Goal: Task Accomplishment & Management: Use online tool/utility

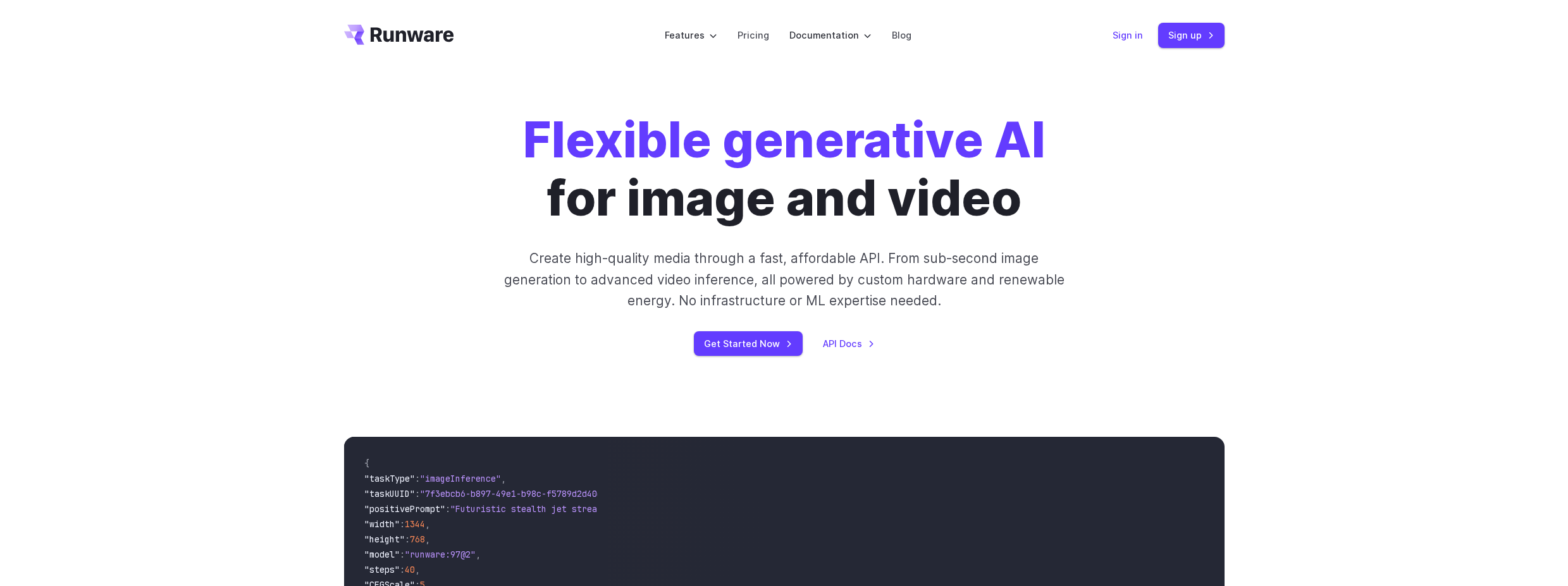
click at [1125, 31] on link "Sign in" at bounding box center [1127, 36] width 31 height 15
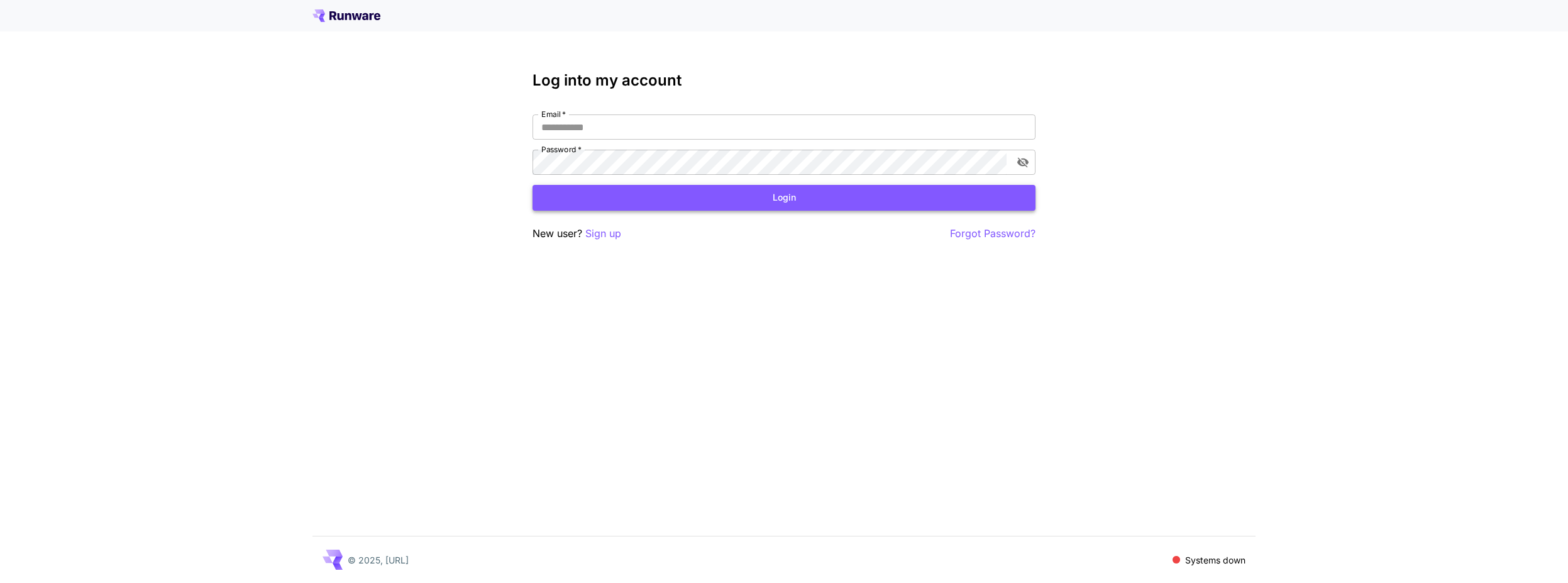
type input "**********"
click at [739, 198] on button "Login" at bounding box center [784, 197] width 503 height 26
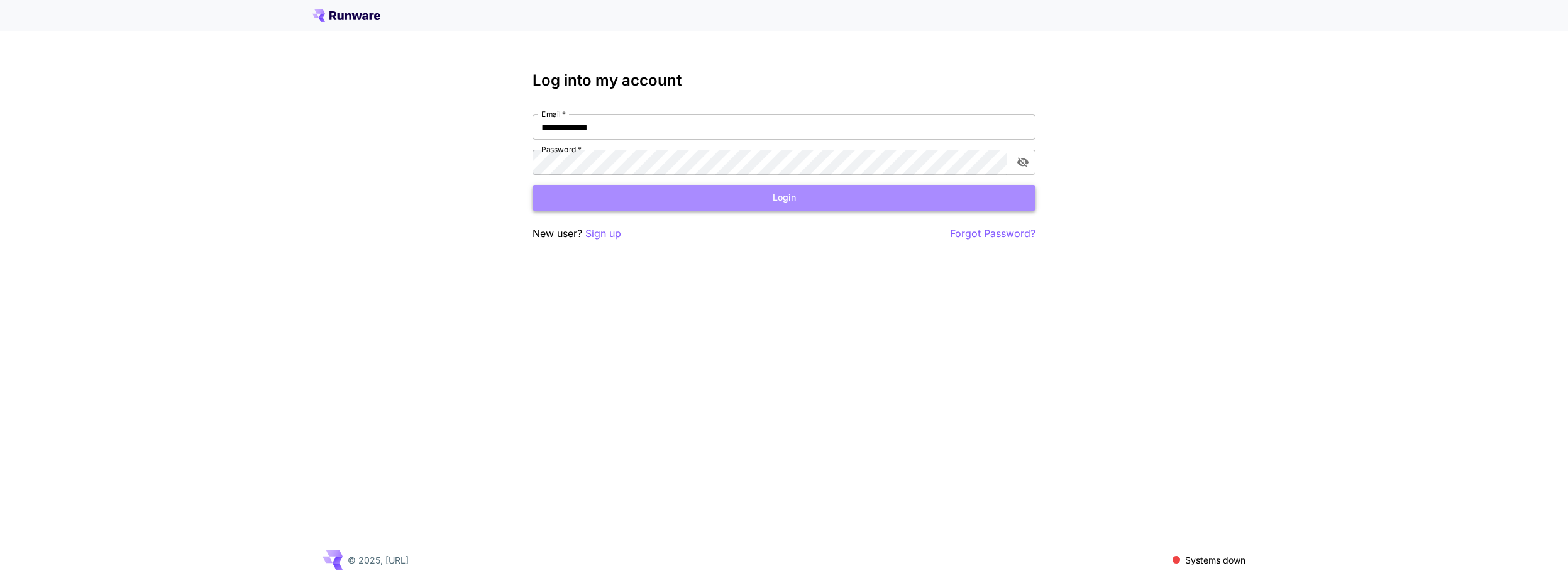
click at [779, 205] on button "Login" at bounding box center [784, 197] width 503 height 26
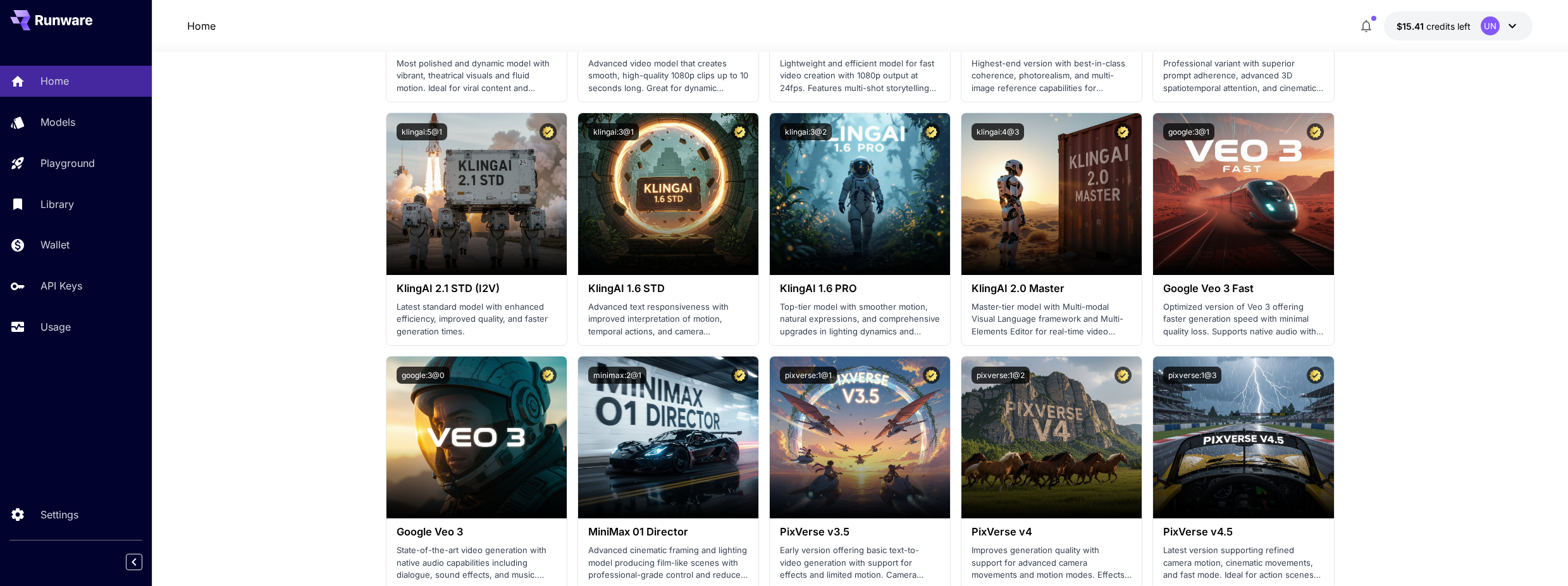
scroll to position [537, 0]
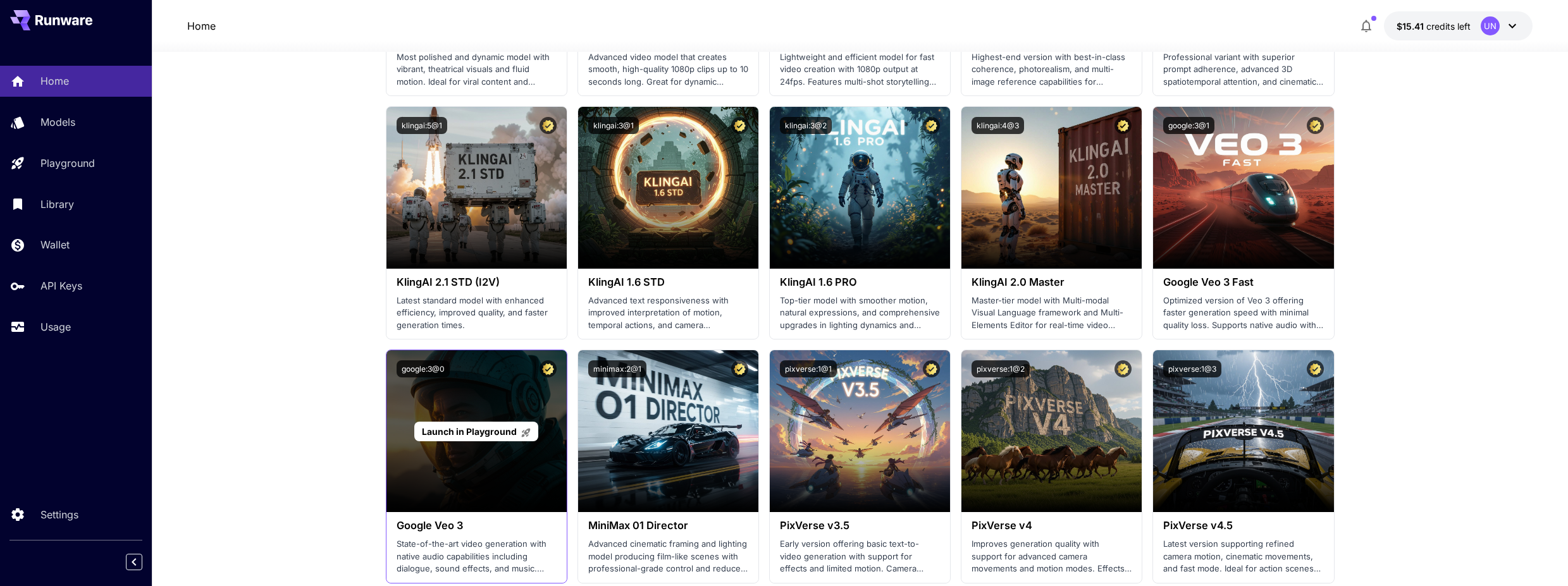
click at [423, 497] on div "Launch in Playground" at bounding box center [476, 431] width 180 height 162
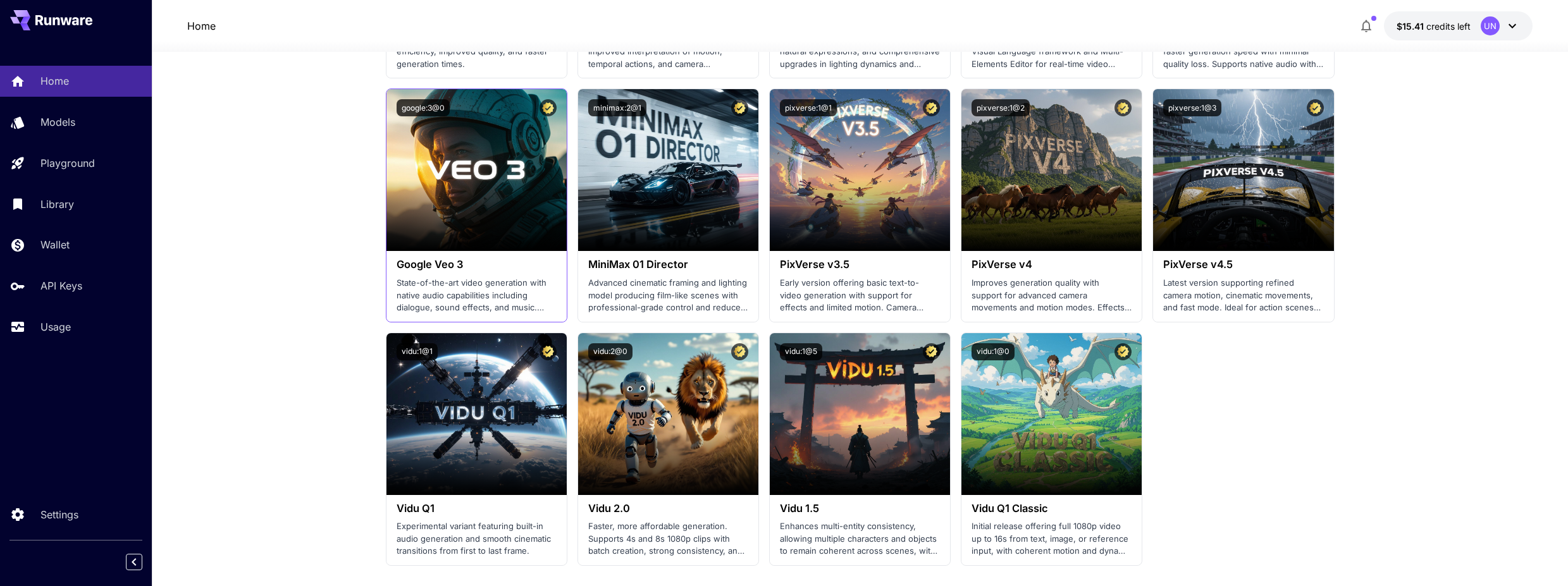
scroll to position [798, 0]
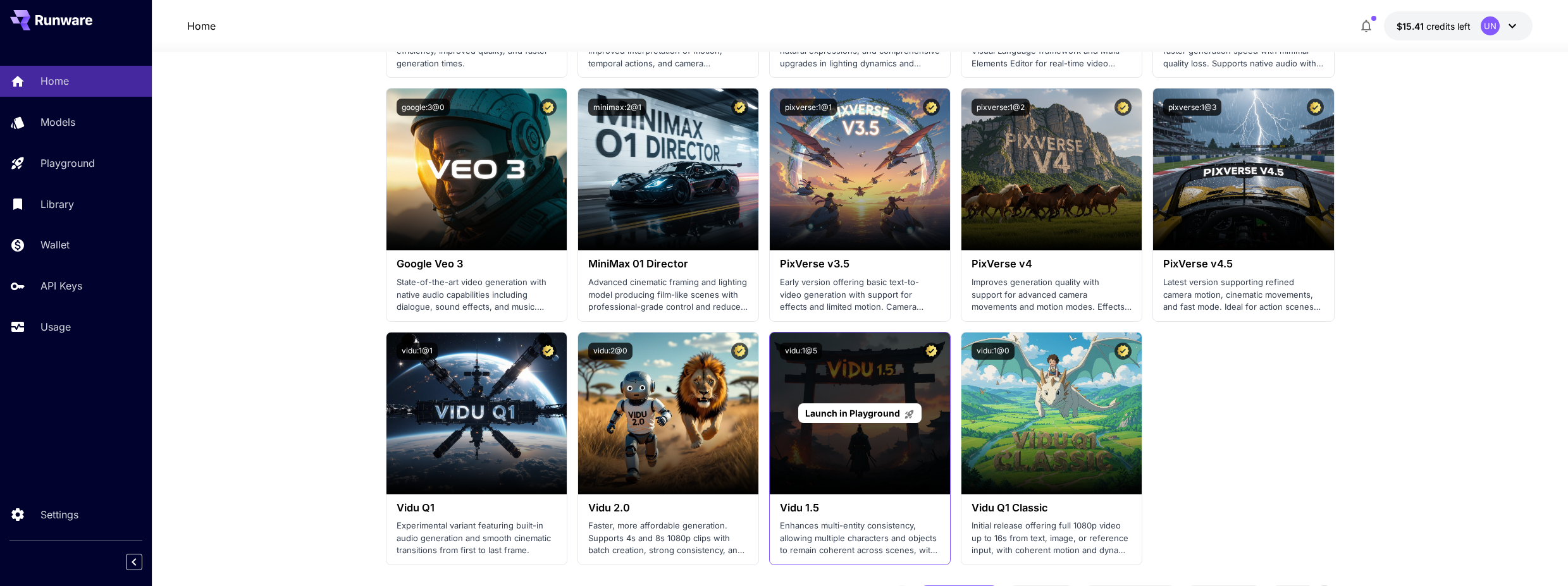
click at [830, 460] on div "Launch in Playground" at bounding box center [860, 413] width 180 height 162
